Goal: Entertainment & Leisure: Consume media (video, audio)

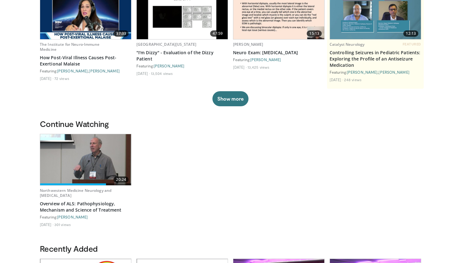
scroll to position [112, 0]
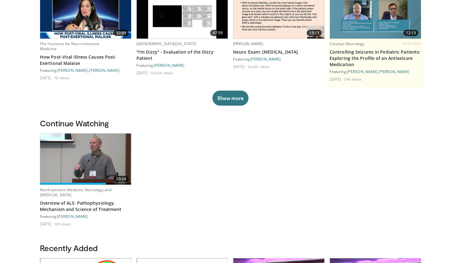
click at [98, 167] on img at bounding box center [85, 159] width 91 height 51
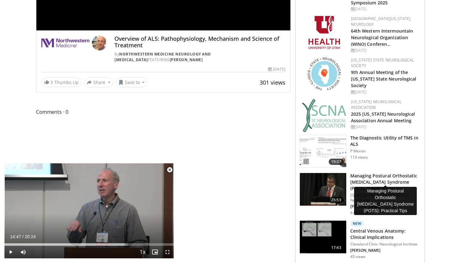
scroll to position [198, 0]
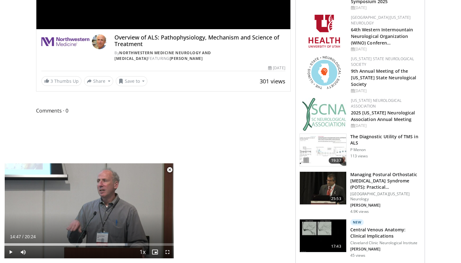
click at [377, 134] on h3 "The Diagnostic Utility of TMS in ALS" at bounding box center [386, 140] width 71 height 13
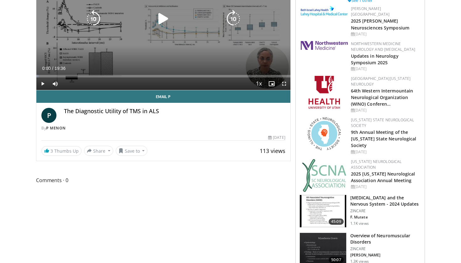
scroll to position [47, 0]
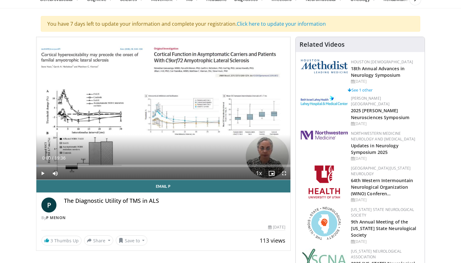
click at [45, 175] on span "Video Player" at bounding box center [42, 173] width 13 height 13
click at [282, 174] on span "Video Player" at bounding box center [284, 173] width 13 height 13
click at [271, 177] on span "Video Player" at bounding box center [271, 173] width 13 height 13
click at [271, 175] on span "Video Player" at bounding box center [271, 173] width 13 height 13
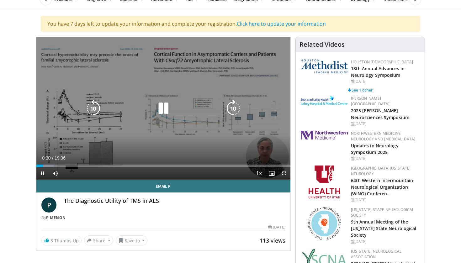
click at [168, 105] on icon "Video Player" at bounding box center [164, 109] width 18 height 18
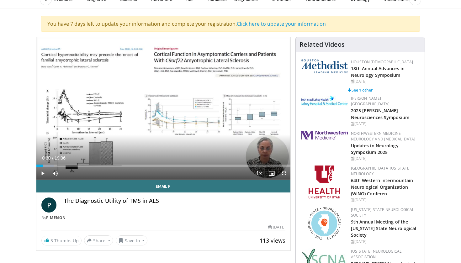
click at [280, 170] on span "Video Player" at bounding box center [284, 173] width 13 height 13
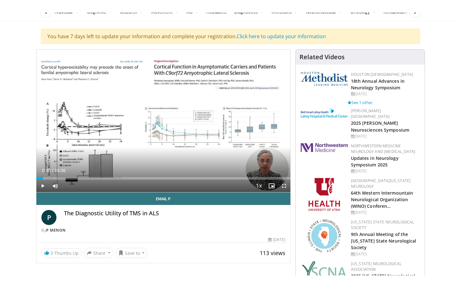
scroll to position [0, 0]
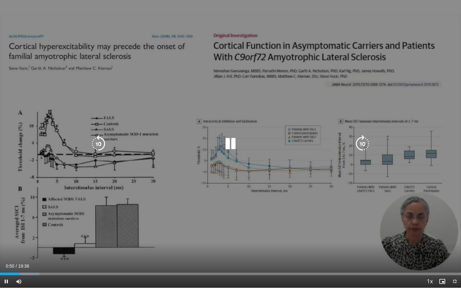
click at [446, 169] on div "10 seconds Tap to unmute" at bounding box center [230, 144] width 461 height 288
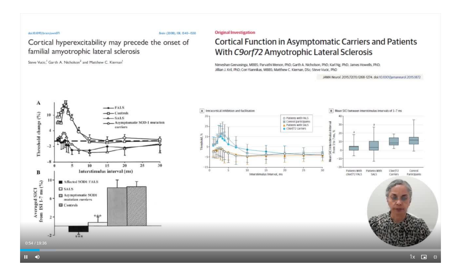
scroll to position [47, 0]
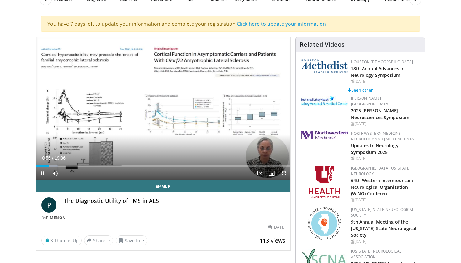
click at [282, 174] on span "Video Player" at bounding box center [284, 173] width 13 height 13
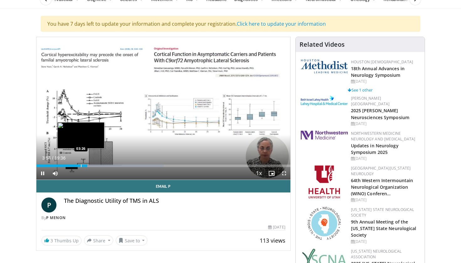
click at [81, 166] on div "Progress Bar" at bounding box center [81, 166] width 1 height 3
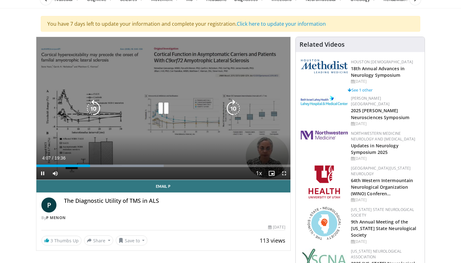
click at [159, 109] on icon "Video Player" at bounding box center [164, 109] width 18 height 18
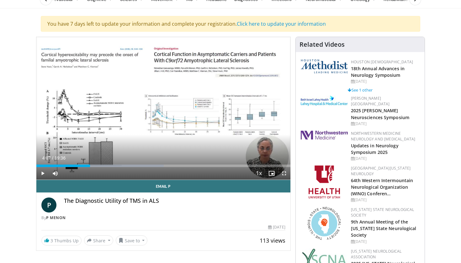
click at [283, 173] on span "Video Player" at bounding box center [284, 173] width 13 height 13
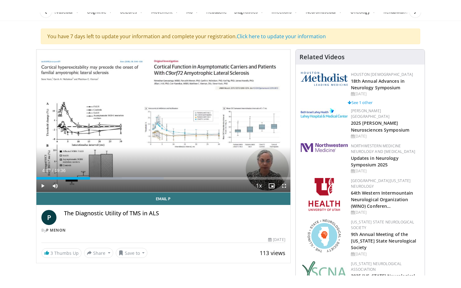
scroll to position [0, 0]
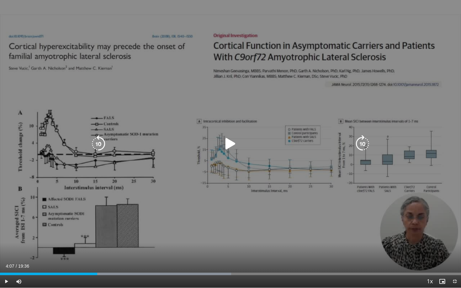
click at [230, 146] on icon "Video Player" at bounding box center [231, 144] width 18 height 18
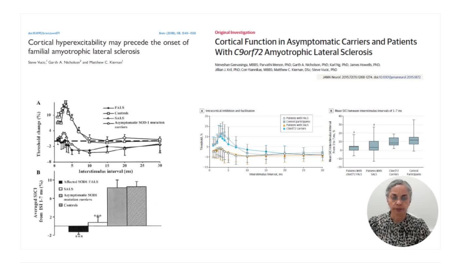
scroll to position [47, 0]
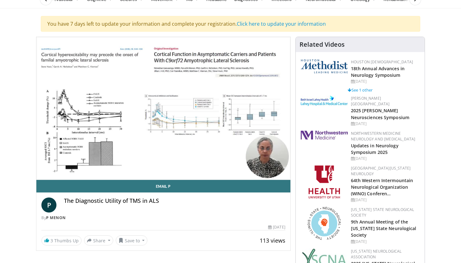
click at [94, 166] on div "10 seconds Tap to unmute" at bounding box center [163, 108] width 254 height 143
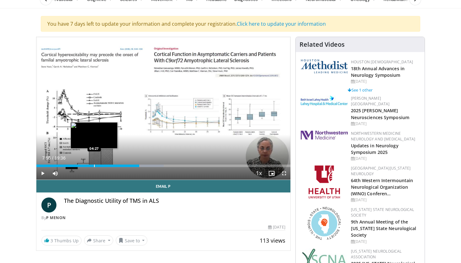
click at [94, 166] on div "Loaded : 50.14% 07:56 04:27" at bounding box center [163, 166] width 254 height 3
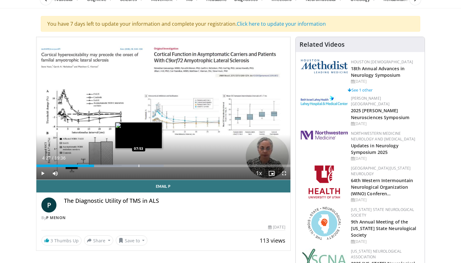
click at [139, 166] on div "Progress Bar" at bounding box center [139, 166] width 1 height 3
